Goal: Navigation & Orientation: Find specific page/section

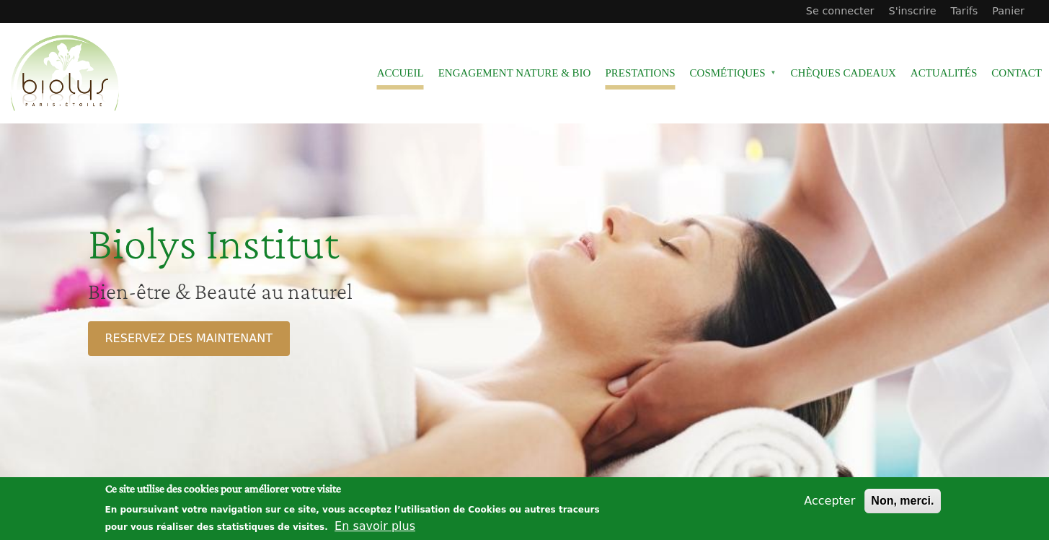
click at [629, 75] on link "Prestations" at bounding box center [640, 73] width 70 height 32
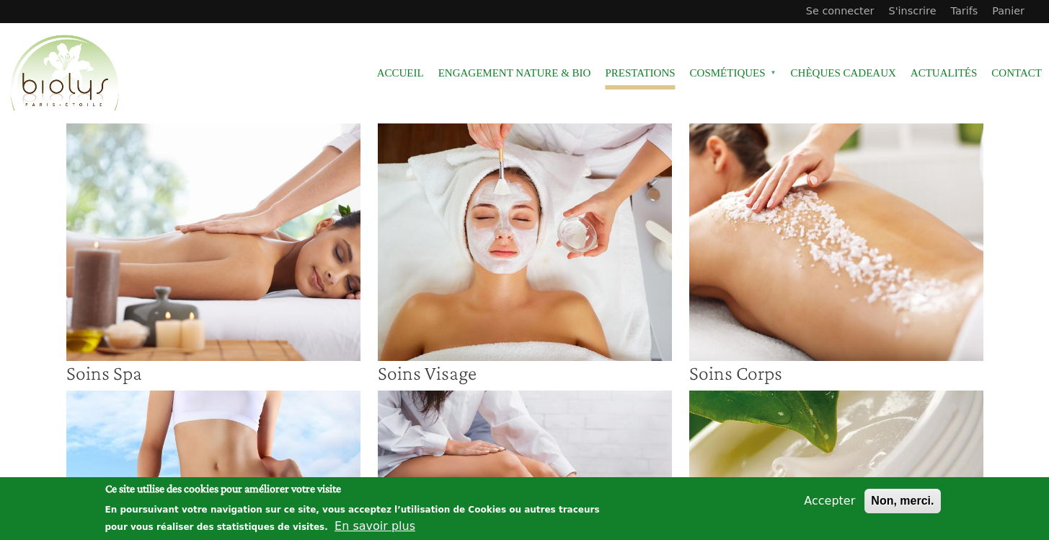
click at [819, 237] on img at bounding box center [837, 241] width 294 height 237
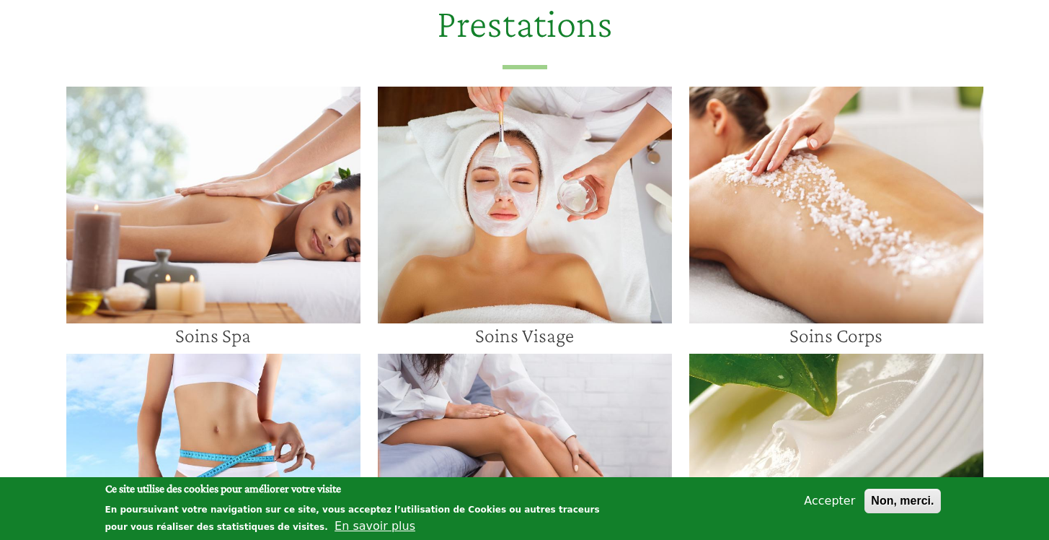
scroll to position [1090, 0]
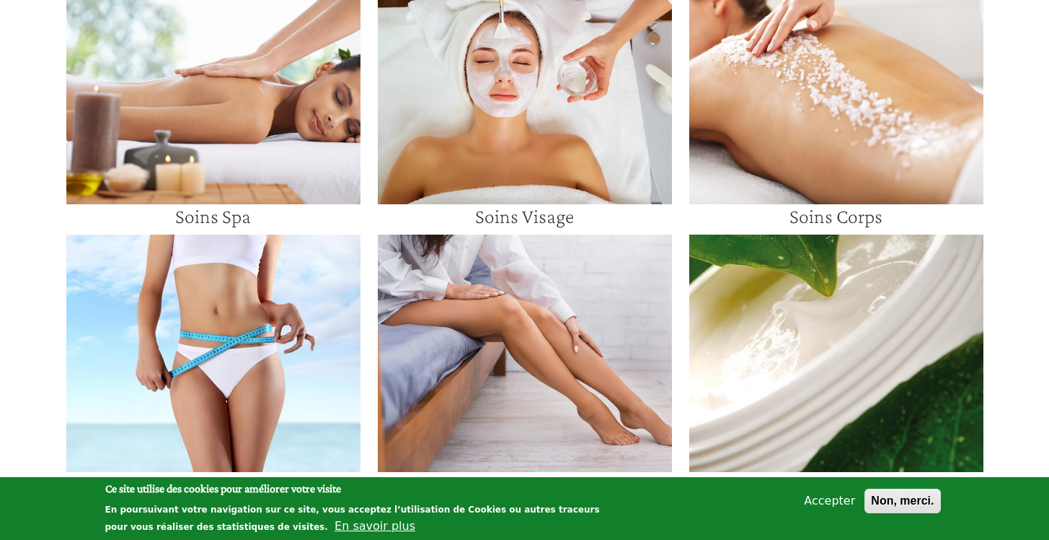
click at [204, 168] on img at bounding box center [213, 86] width 294 height 237
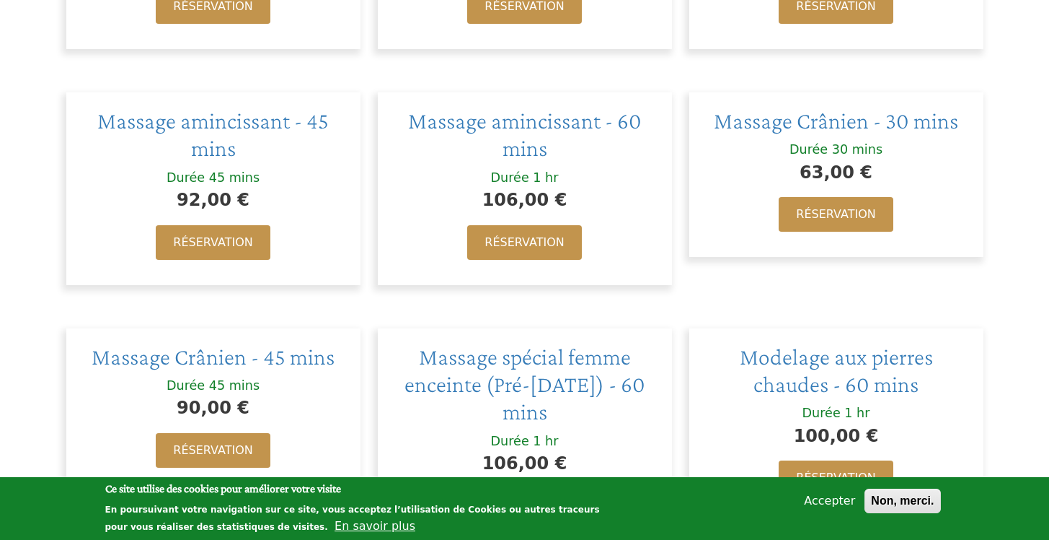
scroll to position [1014, 0]
